Goal: Contribute content: Contribute content

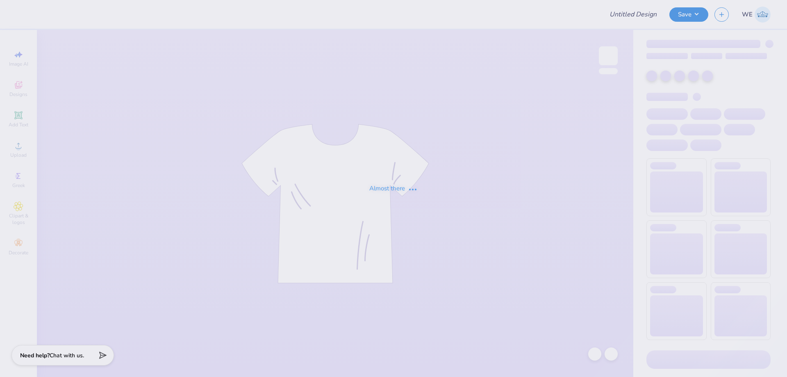
type input "The University of Texas at Austin : Lily Rowe"
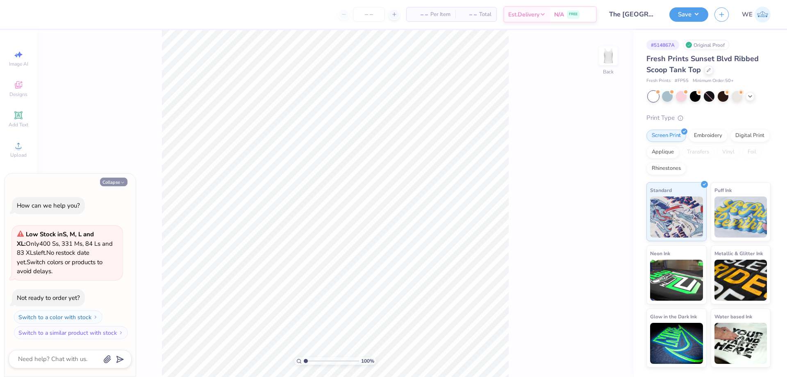
click at [124, 184] on icon "button" at bounding box center [122, 182] width 5 height 5
type textarea "x"
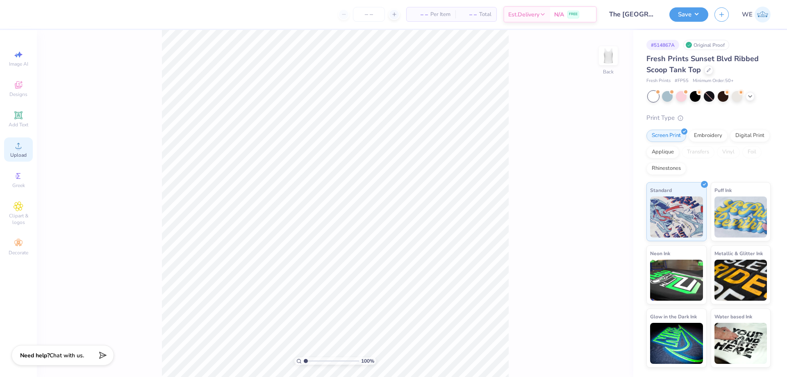
click at [7, 143] on div "Upload" at bounding box center [18, 149] width 29 height 24
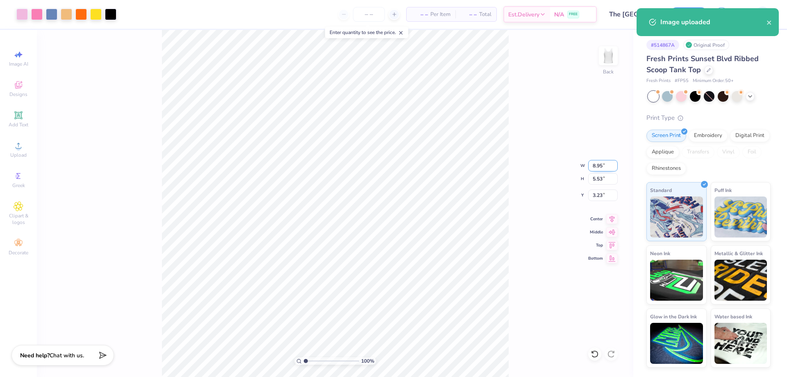
click at [597, 165] on input "8.95" at bounding box center [603, 165] width 30 height 11
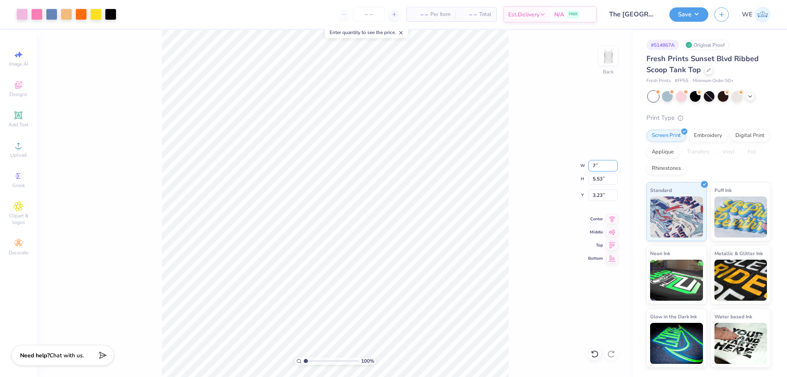
type input "7"
type input "4.33"
type input "7.00"
type input "3.00"
click at [607, 196] on input "3.00" at bounding box center [603, 194] width 30 height 11
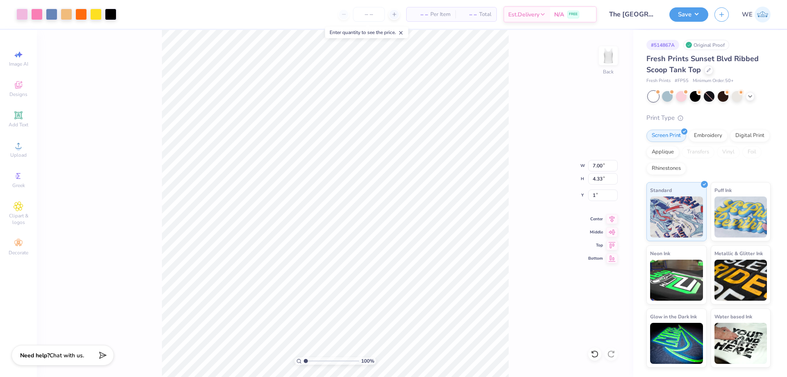
type input "1.00"
click at [134, 101] on div "100 % Back" at bounding box center [335, 203] width 596 height 347
click at [596, 192] on input "1.00" at bounding box center [603, 194] width 30 height 11
type input "2.00"
click at [605, 194] on input "2.00" at bounding box center [603, 194] width 30 height 11
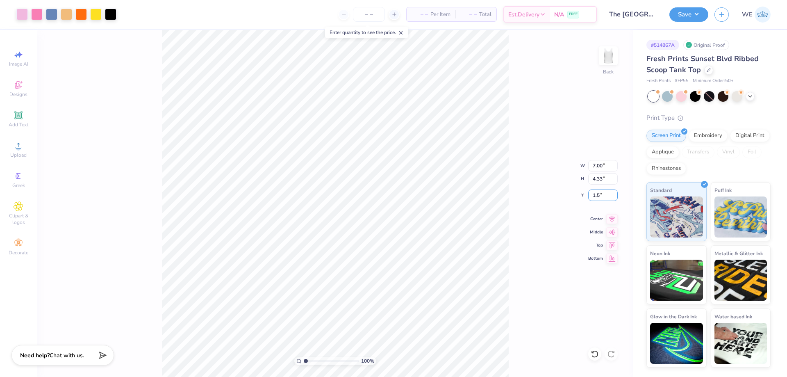
type input "1.50"
click at [517, 205] on div "100 % Back W 7.00 7.00 " H 4.33 4.33 " Y 1.50 1.50 " Center Middle Top Bottom" at bounding box center [335, 203] width 596 height 347
click at [680, 18] on button "Save" at bounding box center [688, 13] width 39 height 14
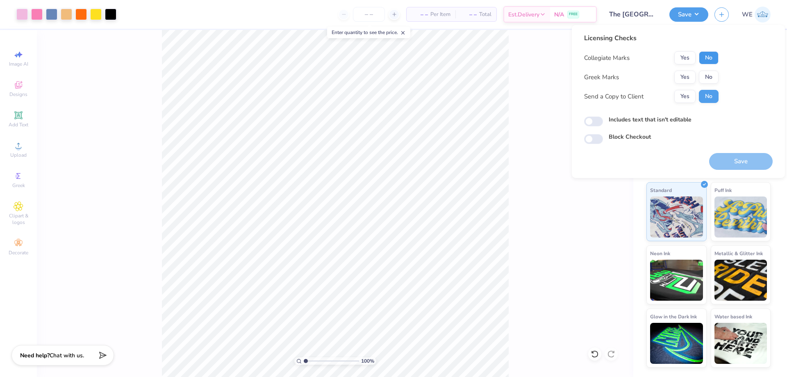
click at [704, 55] on button "No" at bounding box center [709, 57] width 20 height 13
click at [688, 75] on button "Yes" at bounding box center [684, 77] width 21 height 13
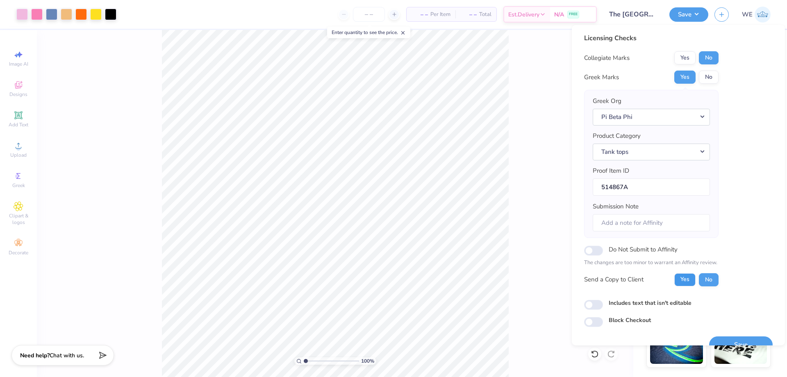
click at [682, 278] on button "Yes" at bounding box center [684, 279] width 21 height 13
click at [578, 305] on div "Licensing Checks Collegiate Marks Yes No Greek Marks Yes No Greek Org Pi Beta P…" at bounding box center [678, 185] width 213 height 320
click at [593, 301] on input "Includes text that isn't editable" at bounding box center [593, 305] width 19 height 10
checkbox input "true"
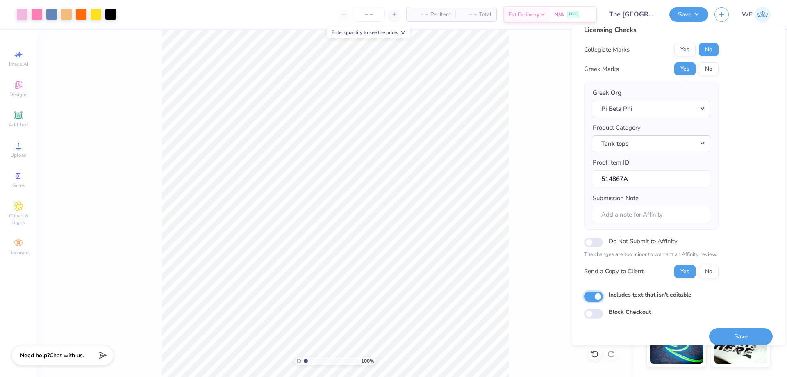
scroll to position [16, 0]
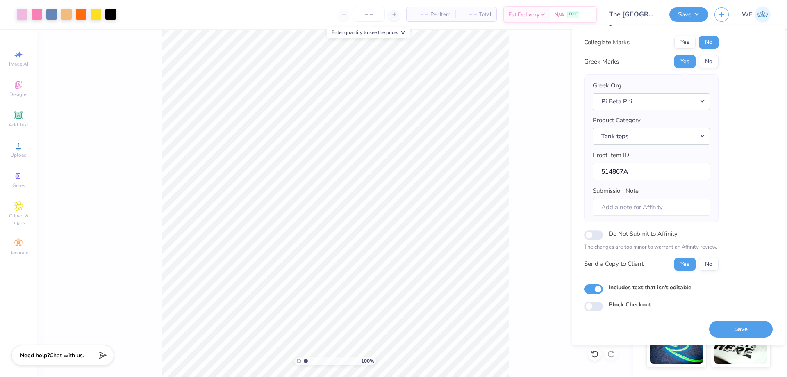
click at [726, 328] on button "Save" at bounding box center [741, 329] width 64 height 17
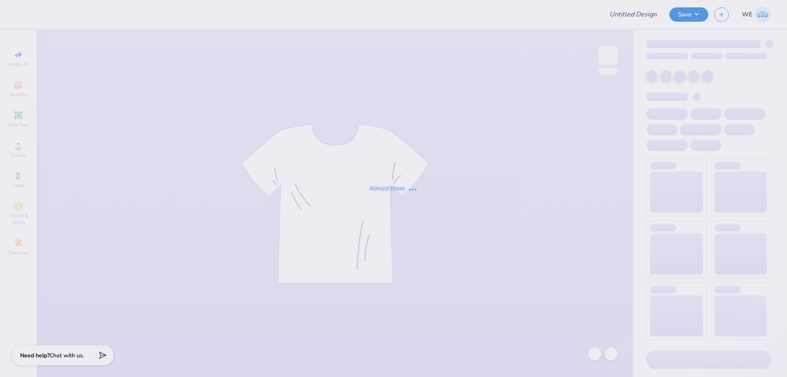
type input "UCLA KD PR F25"
type input "snu rush 2025"
